Goal: Task Accomplishment & Management: Manage account settings

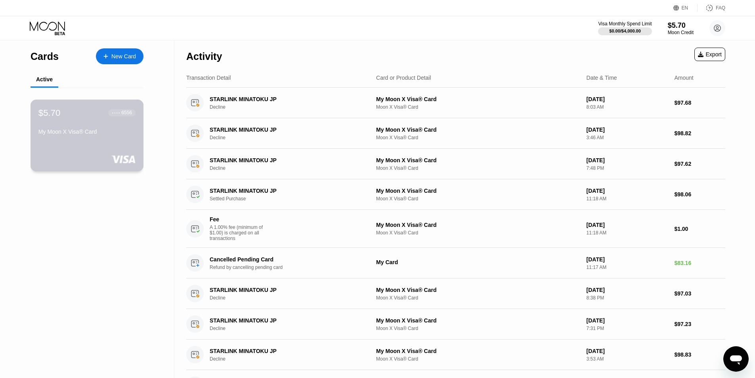
click at [84, 138] on div "My Moon X Visa® Card" at bounding box center [86, 133] width 97 height 10
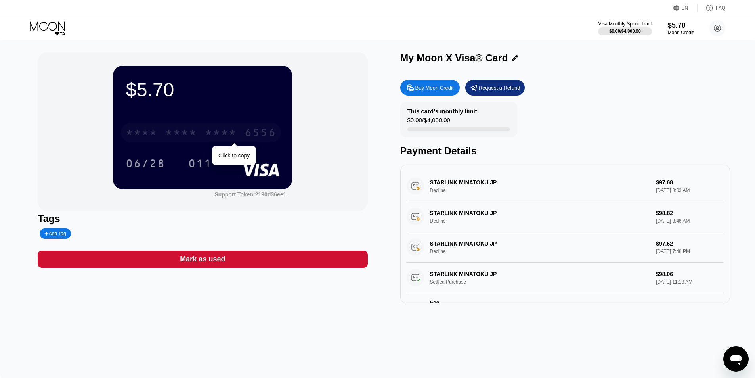
click at [232, 129] on div "* * * *" at bounding box center [221, 133] width 32 height 13
click at [686, 28] on div "$5.70" at bounding box center [681, 25] width 27 height 8
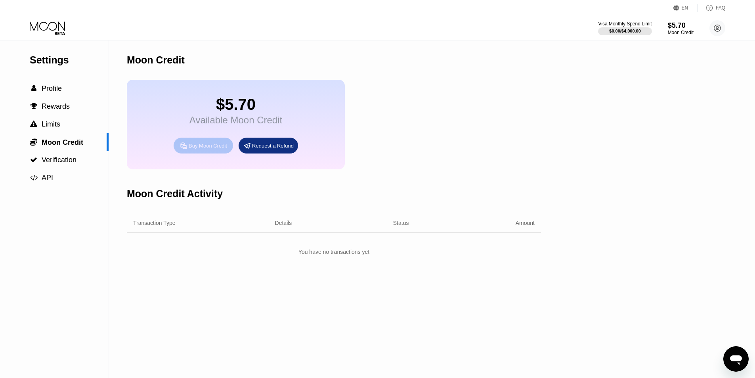
click at [201, 149] on div "Buy Moon Credit" at bounding box center [208, 145] width 38 height 7
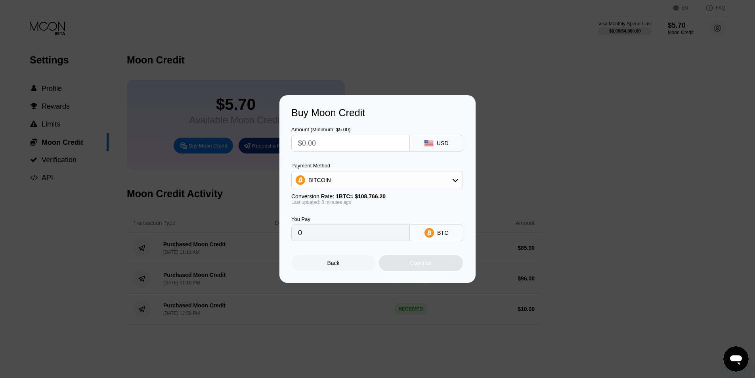
click at [354, 142] on input "text" at bounding box center [350, 143] width 105 height 16
type input "$1"
type input "0.00000921"
type input "$10"
type input "0.00009204"
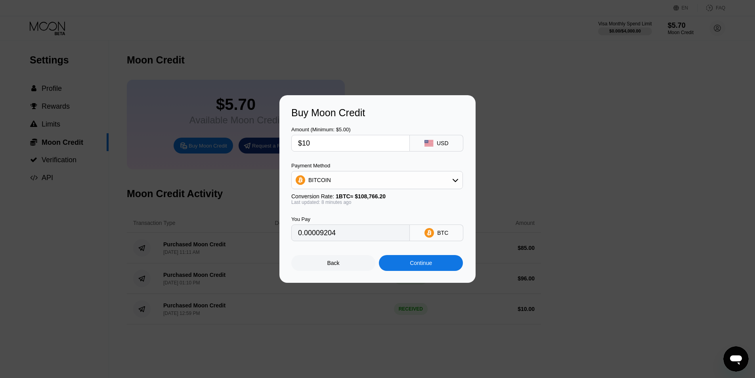
type input "$100"
type input "0.00092040"
type input "$100"
click at [423, 177] on div "BITCOIN" at bounding box center [377, 180] width 171 height 16
click at [383, 220] on div "USDT on TRON" at bounding box center [381, 219] width 149 height 6
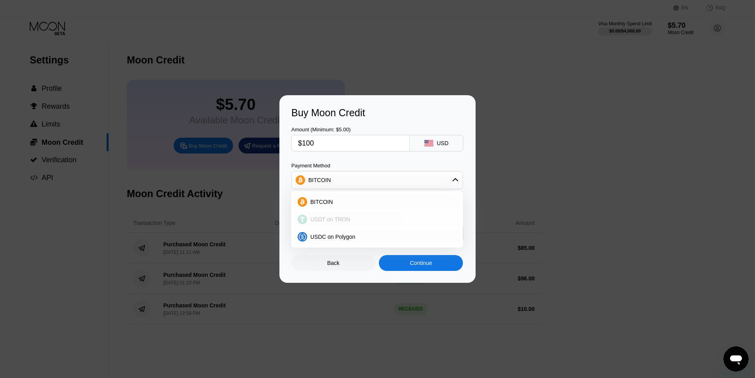
type input "101.01"
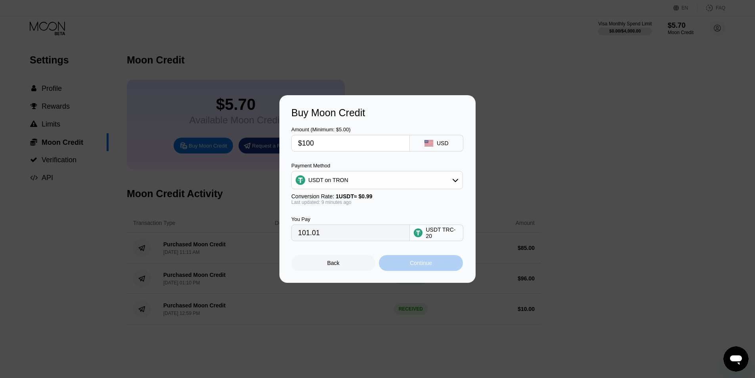
click at [430, 270] on div "Continue" at bounding box center [421, 263] width 84 height 16
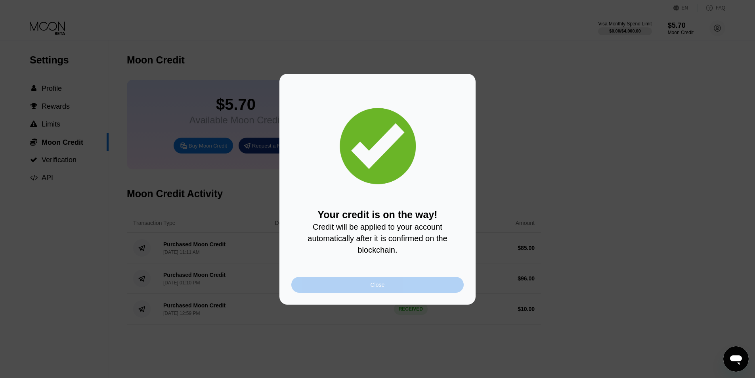
click at [378, 287] on div "Close" at bounding box center [378, 285] width 14 height 6
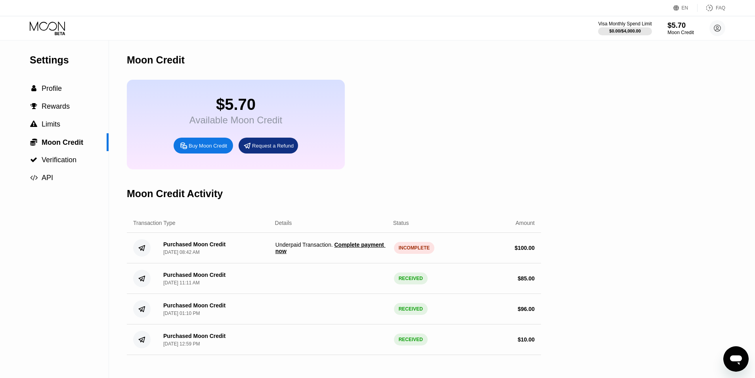
click at [676, 27] on div "$5.70" at bounding box center [681, 25] width 27 height 8
click at [329, 254] on span "Claim $98.01 of Moon Credit" at bounding box center [333, 251] width 74 height 6
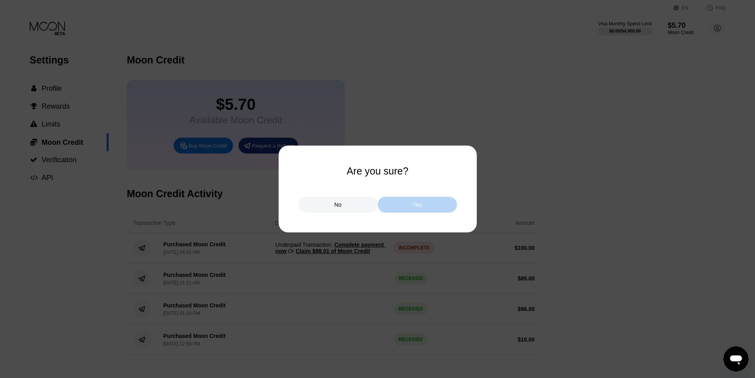
click at [421, 207] on div "Yes" at bounding box center [417, 204] width 9 height 7
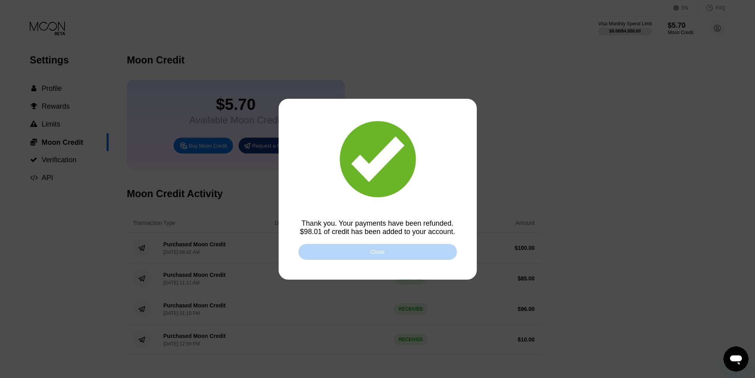
click at [364, 250] on div "Close" at bounding box center [378, 252] width 159 height 16
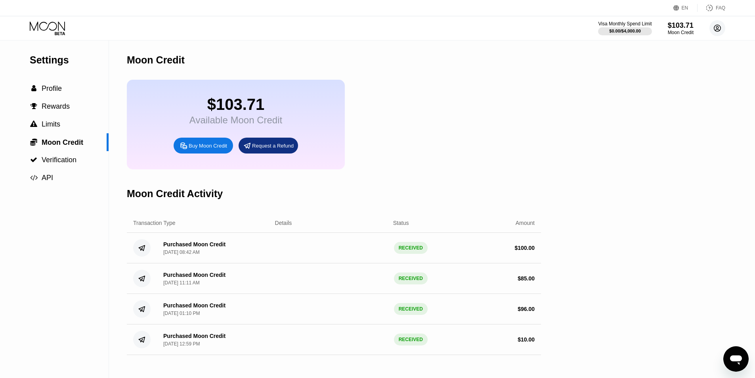
click at [716, 27] on circle at bounding box center [718, 28] width 16 height 16
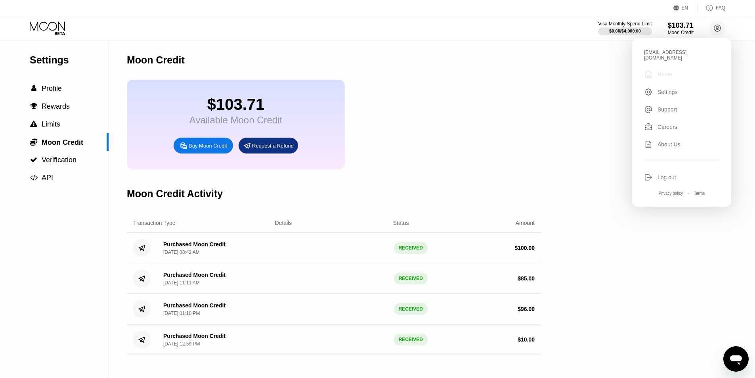
click at [669, 71] on div "Home" at bounding box center [665, 74] width 15 height 6
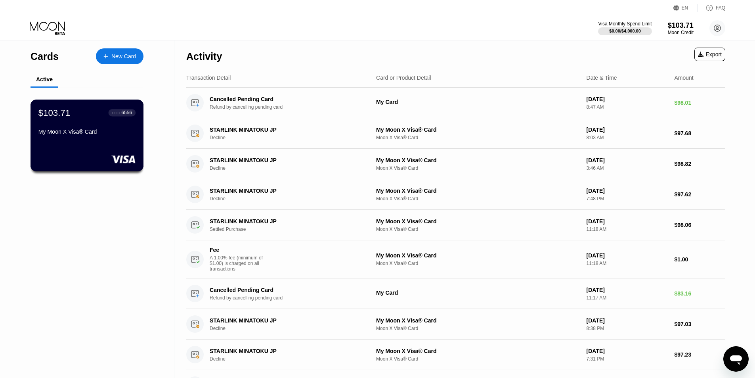
click at [105, 135] on div "My Moon X Visa® Card" at bounding box center [86, 131] width 97 height 6
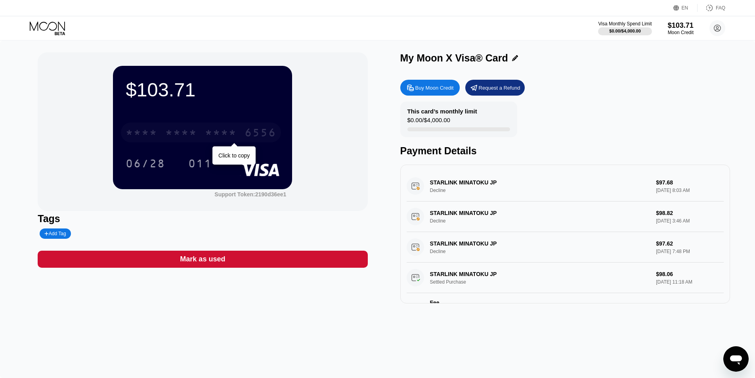
click at [236, 134] on div "* * * *" at bounding box center [221, 133] width 32 height 13
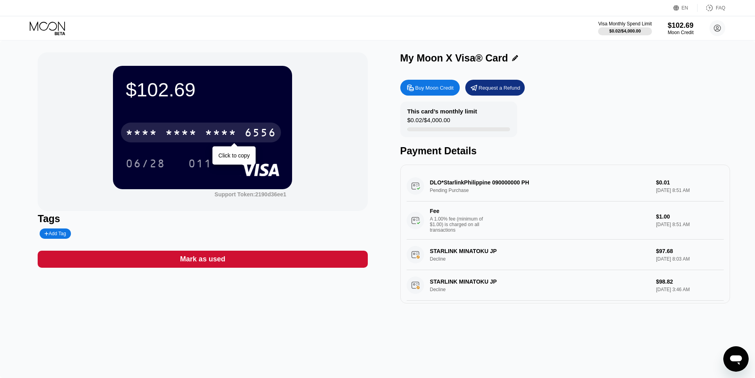
click at [220, 130] on div "* * * *" at bounding box center [221, 133] width 32 height 13
click at [234, 132] on div "2831" at bounding box center [221, 133] width 32 height 13
click at [209, 132] on div "* * * *" at bounding box center [221, 133] width 32 height 13
